Goal: Consume media (video, audio): Consume media (video, audio)

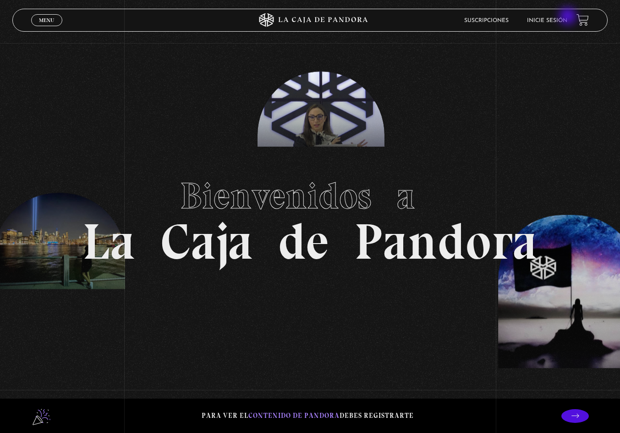
click at [567, 17] on li "Inicie sesión" at bounding box center [547, 20] width 40 height 14
click at [567, 18] on link "Inicie sesión" at bounding box center [547, 20] width 40 height 5
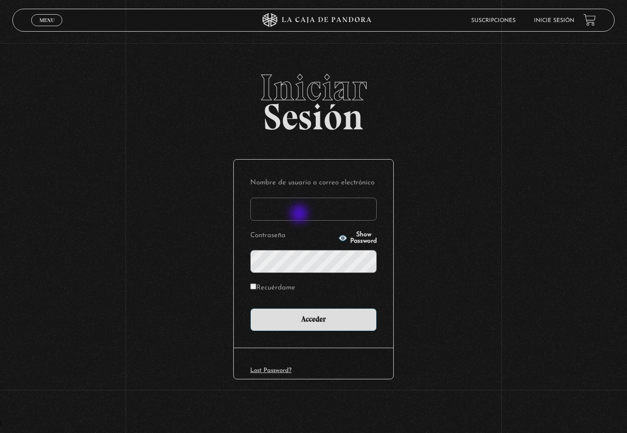
click at [301, 212] on input "Nombre de usuario o correo electrónico" at bounding box center [313, 209] width 126 height 23
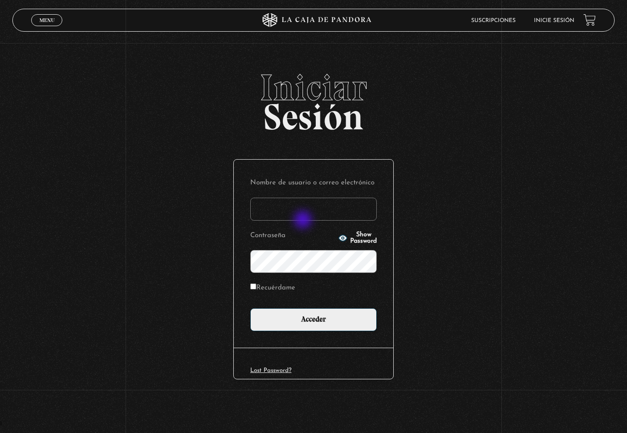
type input "maguero"
click at [250, 308] on input "Acceder" at bounding box center [313, 319] width 126 height 23
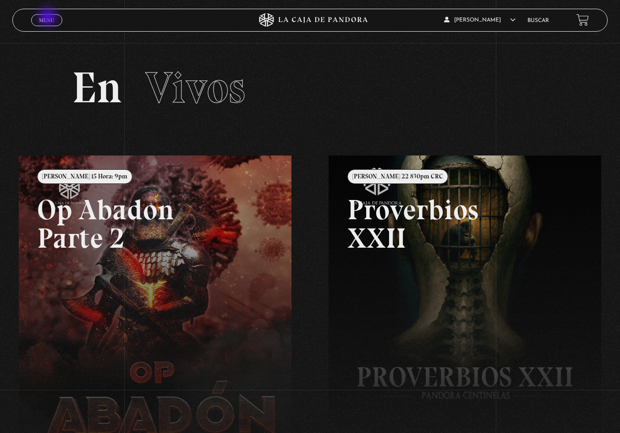
click at [49, 18] on span "Menu" at bounding box center [46, 19] width 15 height 5
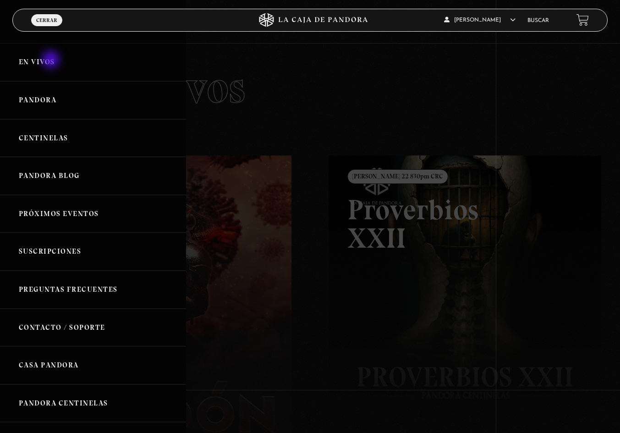
click at [52, 60] on link "En vivos" at bounding box center [93, 62] width 186 height 38
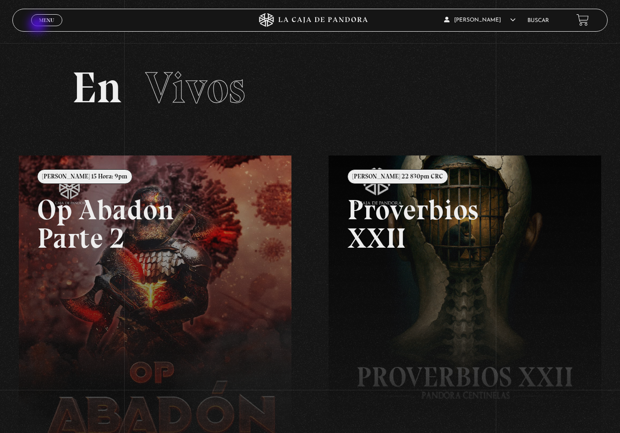
click at [52, 18] on span "Menu" at bounding box center [46, 19] width 15 height 5
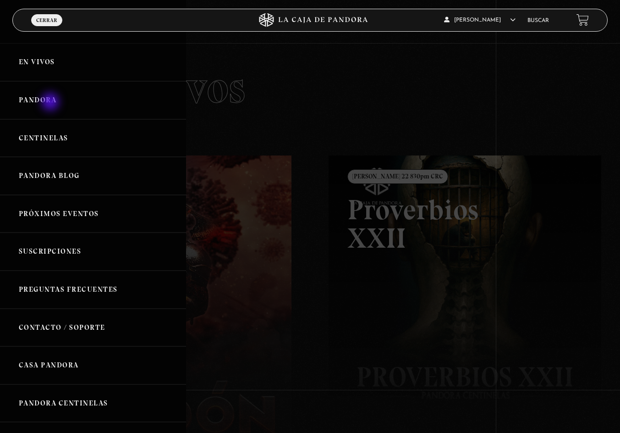
click at [50, 101] on link "Pandora" at bounding box center [93, 100] width 186 height 38
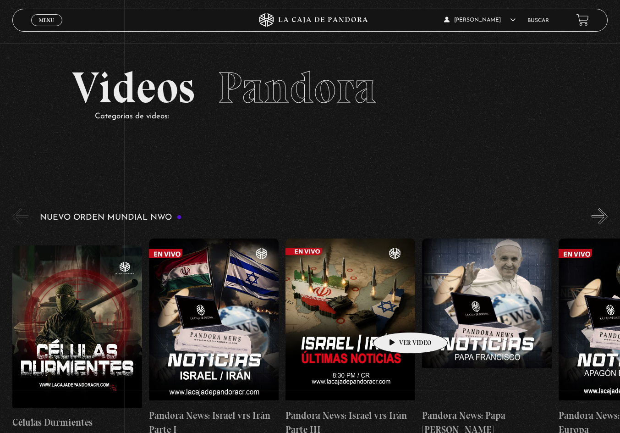
scroll to position [92, 0]
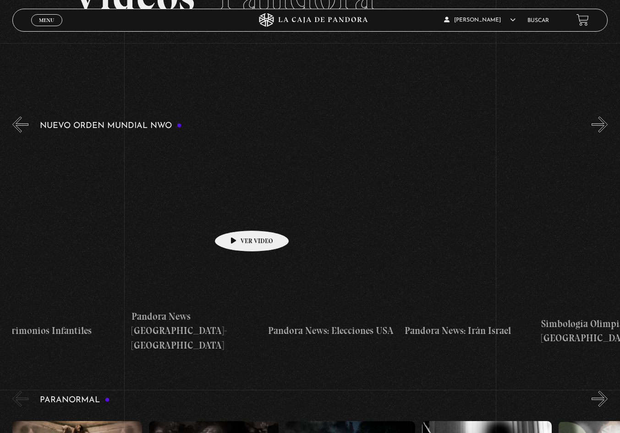
drag, startPoint x: 485, startPoint y: 201, endPoint x: 236, endPoint y: 216, distance: 249.8
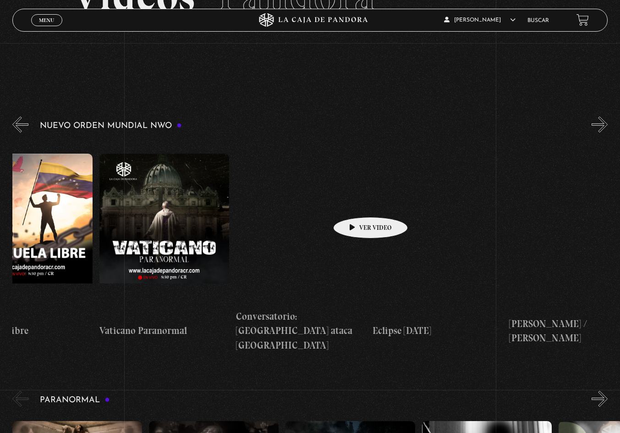
drag, startPoint x: 493, startPoint y: 195, endPoint x: 350, endPoint y: 204, distance: 143.3
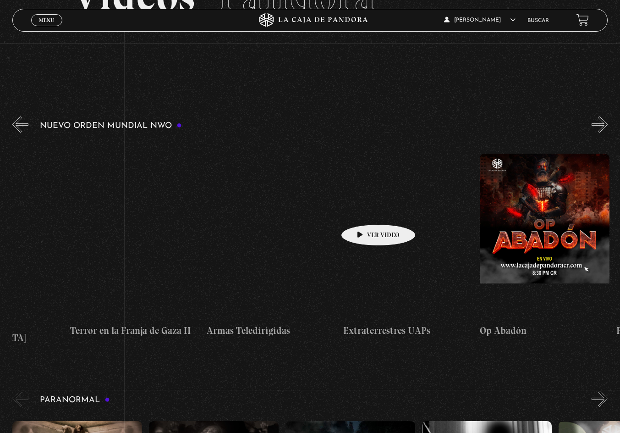
drag, startPoint x: 540, startPoint y: 193, endPoint x: 343, endPoint y: 210, distance: 197.9
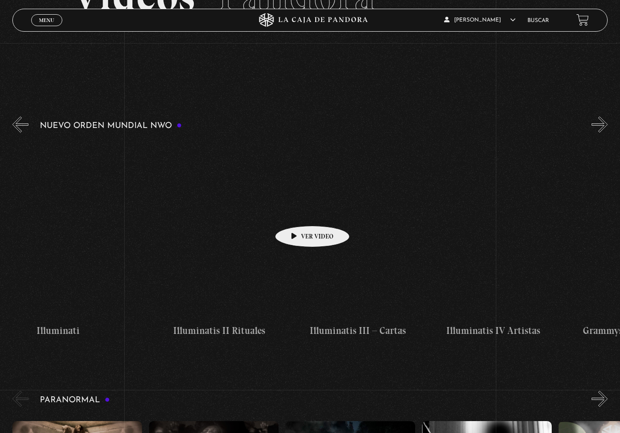
drag, startPoint x: 549, startPoint y: 210, endPoint x: 303, endPoint y: 212, distance: 246.1
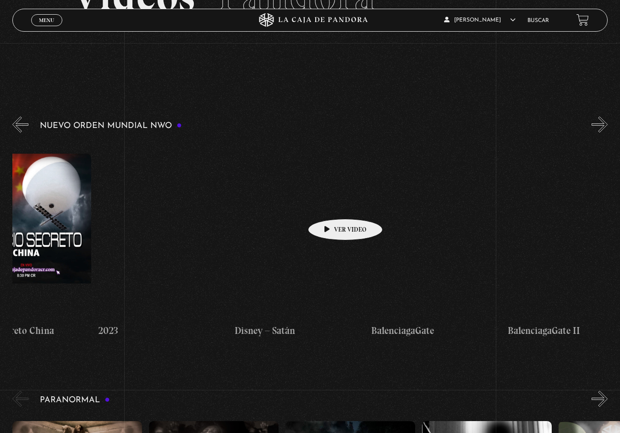
drag, startPoint x: 537, startPoint y: 202, endPoint x: 331, endPoint y: 205, distance: 205.8
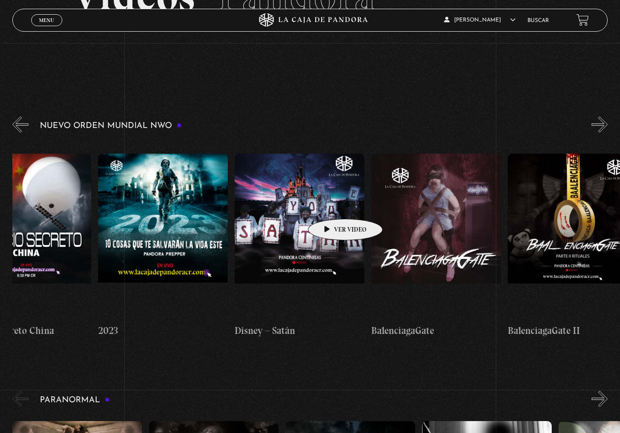
click at [331, 205] on div "Células Durmientes Pandora News: Israel vrs Irán Parte I Pandora News: Israel v…" at bounding box center [29, 245] width 10517 height 213
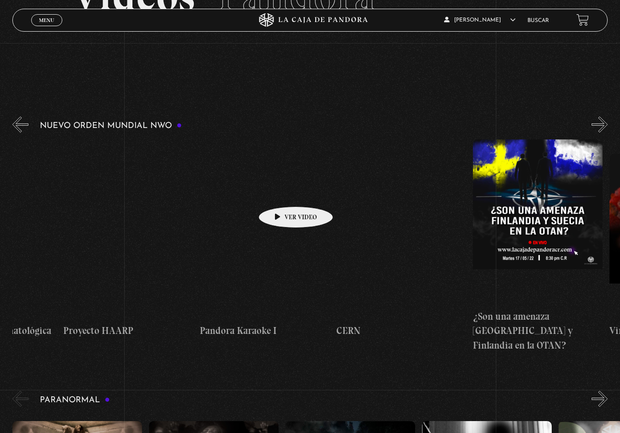
drag, startPoint x: 502, startPoint y: 192, endPoint x: 280, endPoint y: 192, distance: 221.8
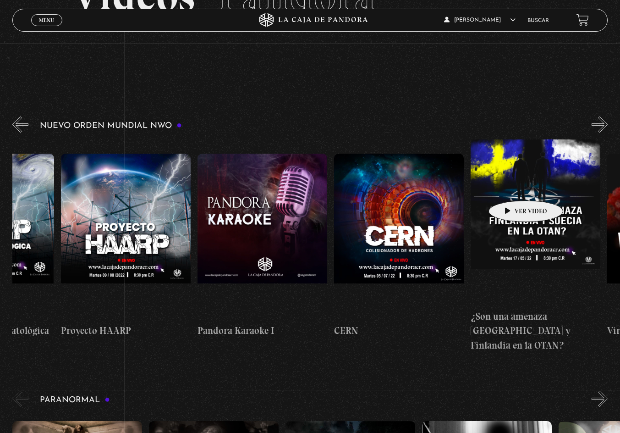
drag, startPoint x: 554, startPoint y: 186, endPoint x: 545, endPoint y: 186, distance: 8.3
click at [549, 186] on figure at bounding box center [536, 221] width 130 height 165
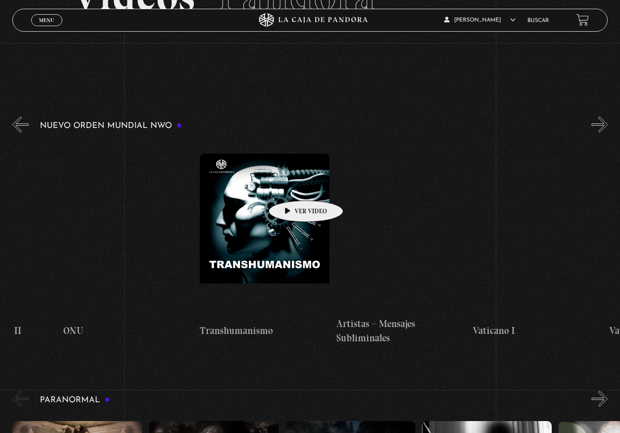
drag, startPoint x: 559, startPoint y: 186, endPoint x: 291, endPoint y: 187, distance: 267.2
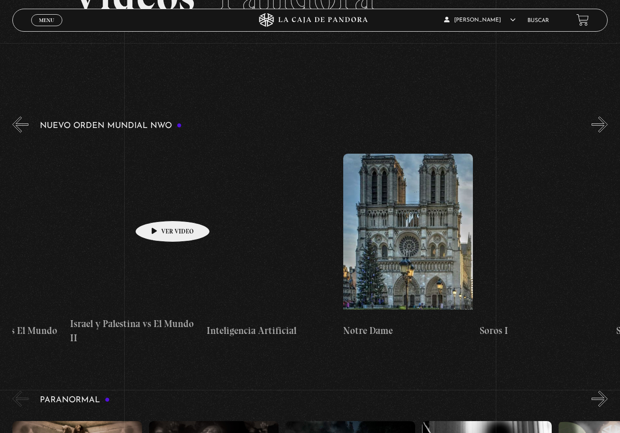
scroll to position [0, 9902]
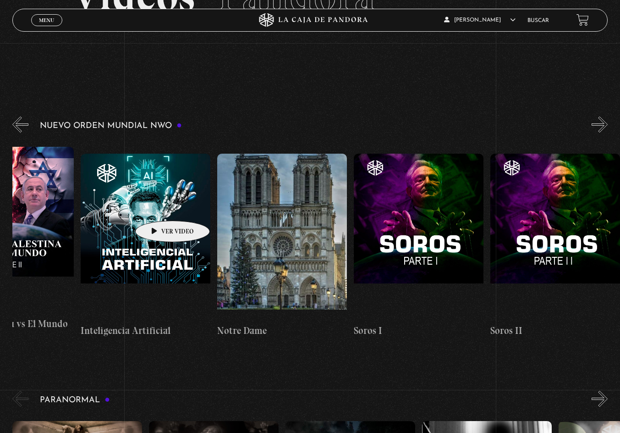
drag, startPoint x: 560, startPoint y: 186, endPoint x: 157, endPoint y: 192, distance: 403.4
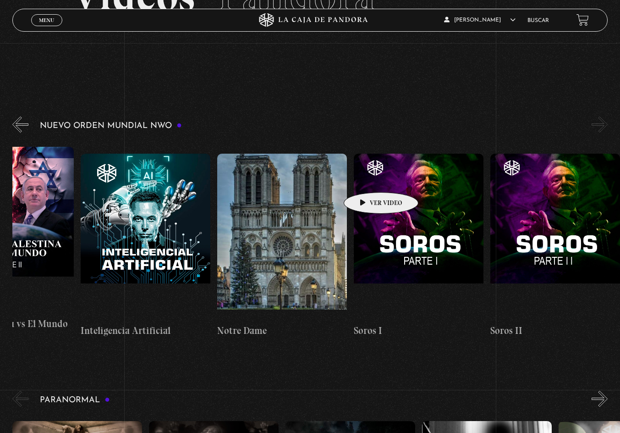
drag, startPoint x: 526, startPoint y: 168, endPoint x: 362, endPoint y: 182, distance: 164.7
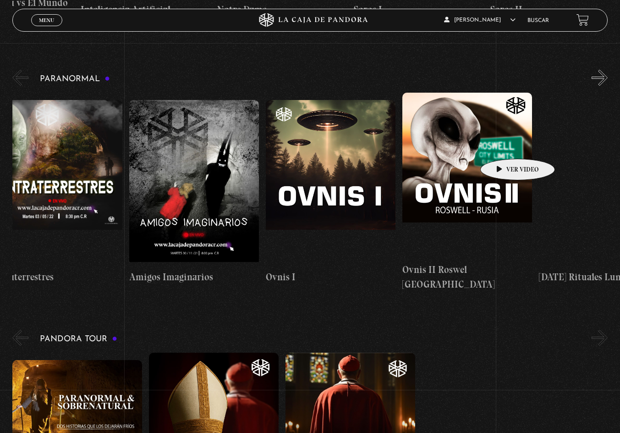
scroll to position [0, 888]
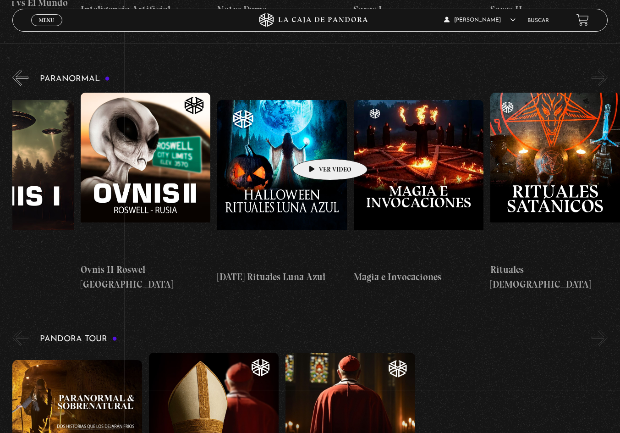
drag, startPoint x: 503, startPoint y: 145, endPoint x: 251, endPoint y: 145, distance: 252.5
drag, startPoint x: 545, startPoint y: 141, endPoint x: 322, endPoint y: 145, distance: 223.2
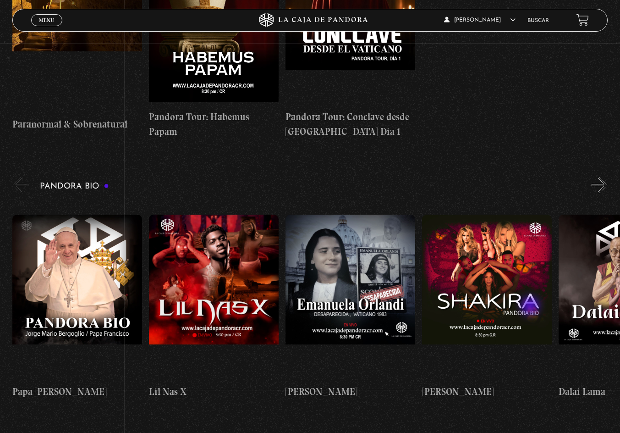
scroll to position [917, 0]
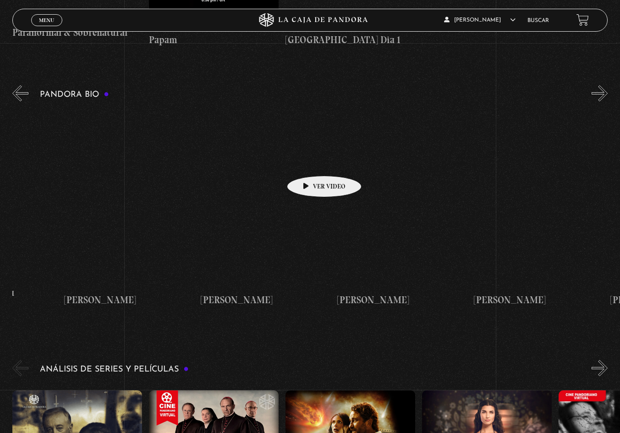
drag, startPoint x: 548, startPoint y: 161, endPoint x: 234, endPoint y: 165, distance: 314.0
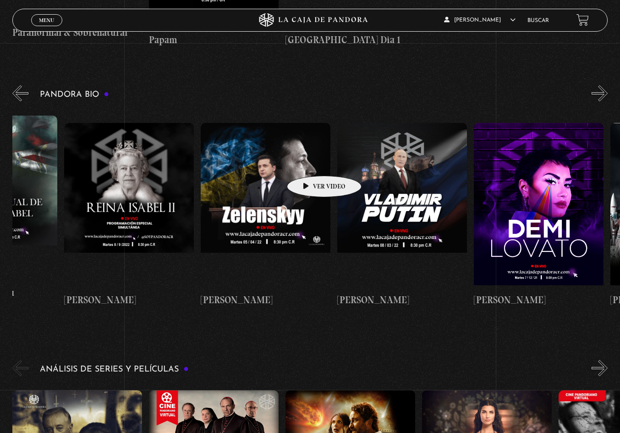
click at [234, 165] on div "Papa Francisco Lil Nas X Emanuela Orlandi Shakira Dalai Lama Canserbero Madonna…" at bounding box center [201, 214] width 3278 height 213
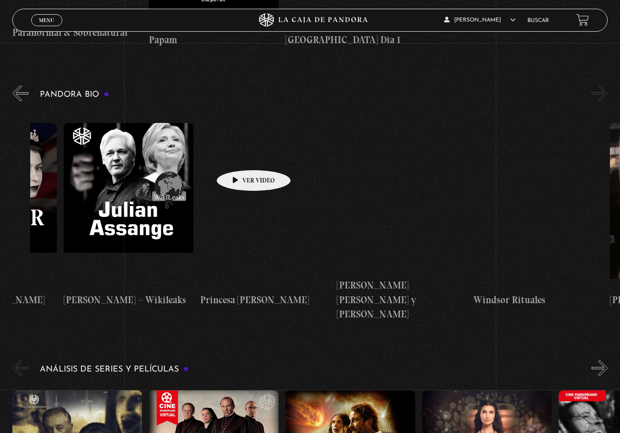
scroll to position [0, 2663]
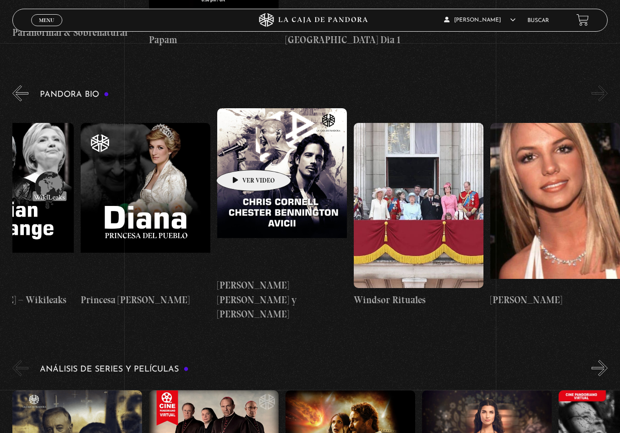
drag, startPoint x: 494, startPoint y: 156, endPoint x: 203, endPoint y: 156, distance: 290.6
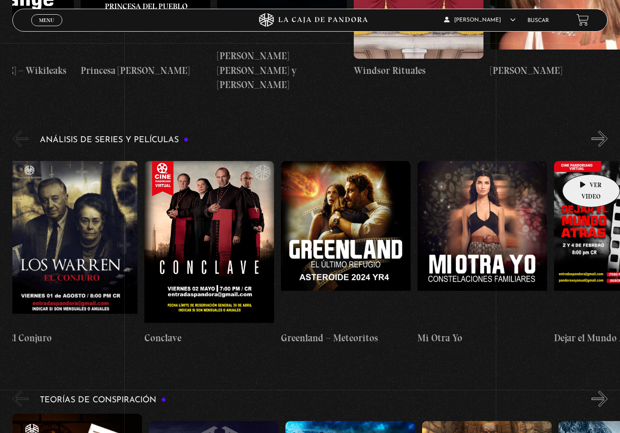
scroll to position [0, 0]
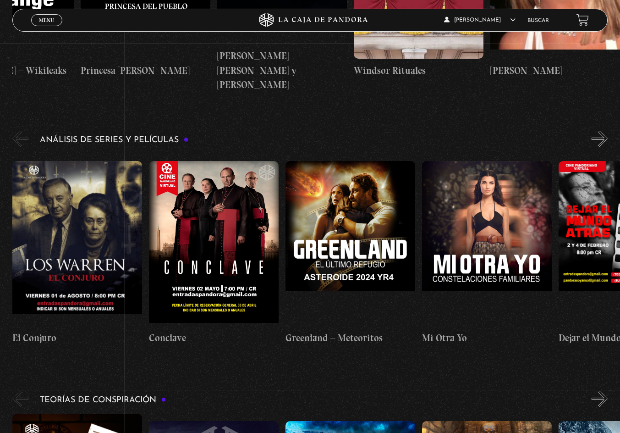
drag, startPoint x: 566, startPoint y: 199, endPoint x: 649, endPoint y: 158, distance: 92.2
click at [98, 203] on figure at bounding box center [77, 243] width 130 height 165
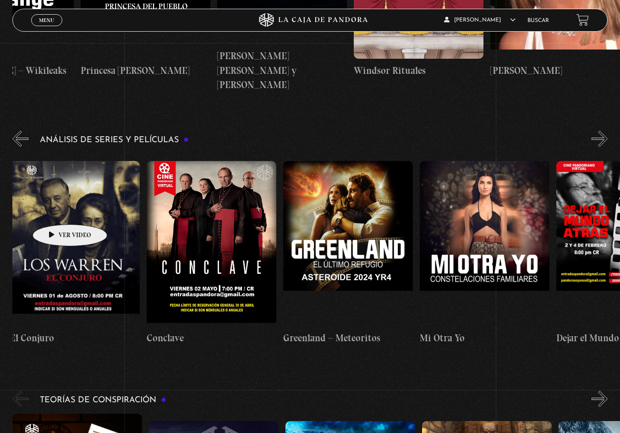
click at [103, 184] on figure at bounding box center [75, 243] width 130 height 165
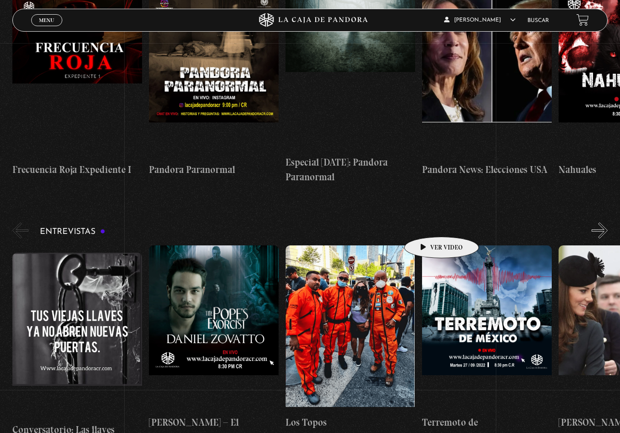
drag, startPoint x: 578, startPoint y: 182, endPoint x: 527, endPoint y: 223, distance: 65.6
click at [527, 245] on div "Conversatorio: Las llaves [PERSON_NAME] – El Exorcista del Papa Los Topos [DEMO…" at bounding box center [490, 344] width 956 height 198
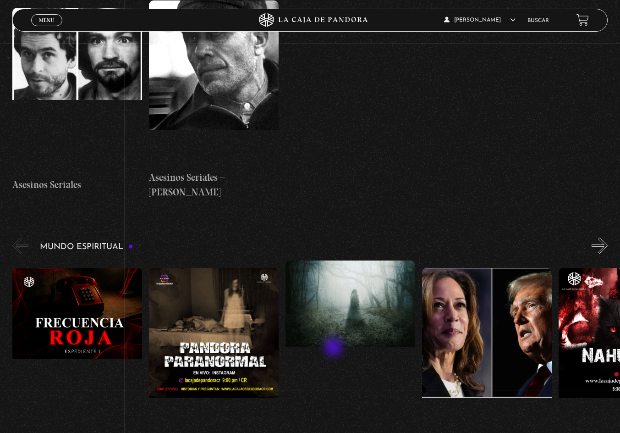
scroll to position [2567, 0]
